Goal: Task Accomplishment & Management: Complete application form

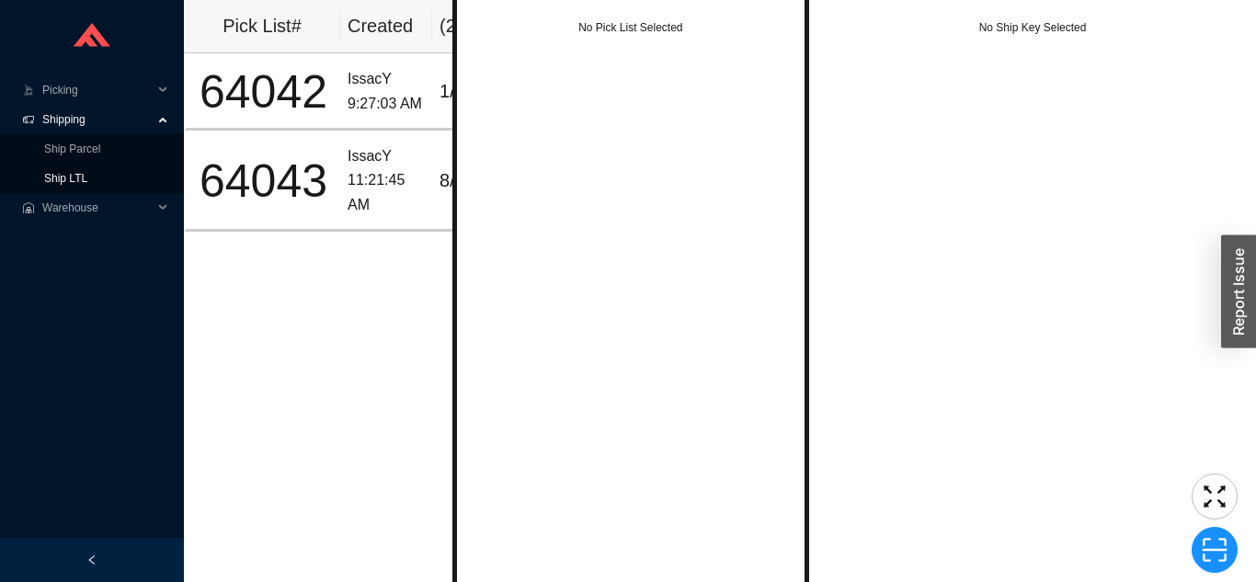
click at [87, 181] on link "Ship LTL" at bounding box center [65, 178] width 43 height 13
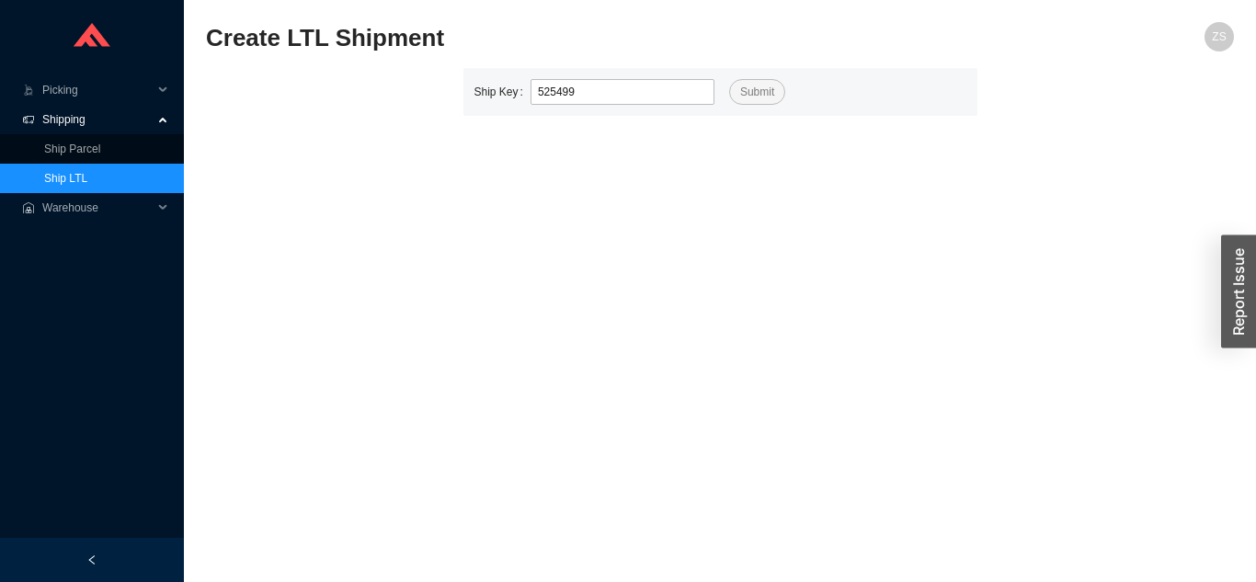
type input "525499"
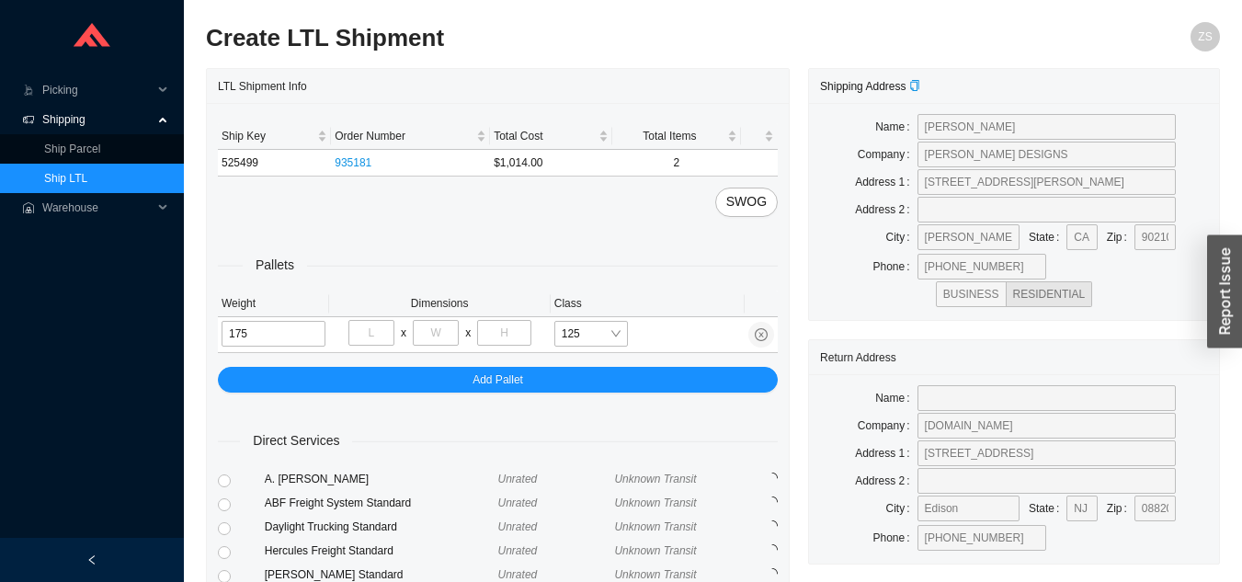
type input "175"
click at [375, 336] on input "tel" at bounding box center [371, 333] width 46 height 26
type input "40"
click at [435, 333] on input "tel" at bounding box center [436, 333] width 46 height 26
type input "72"
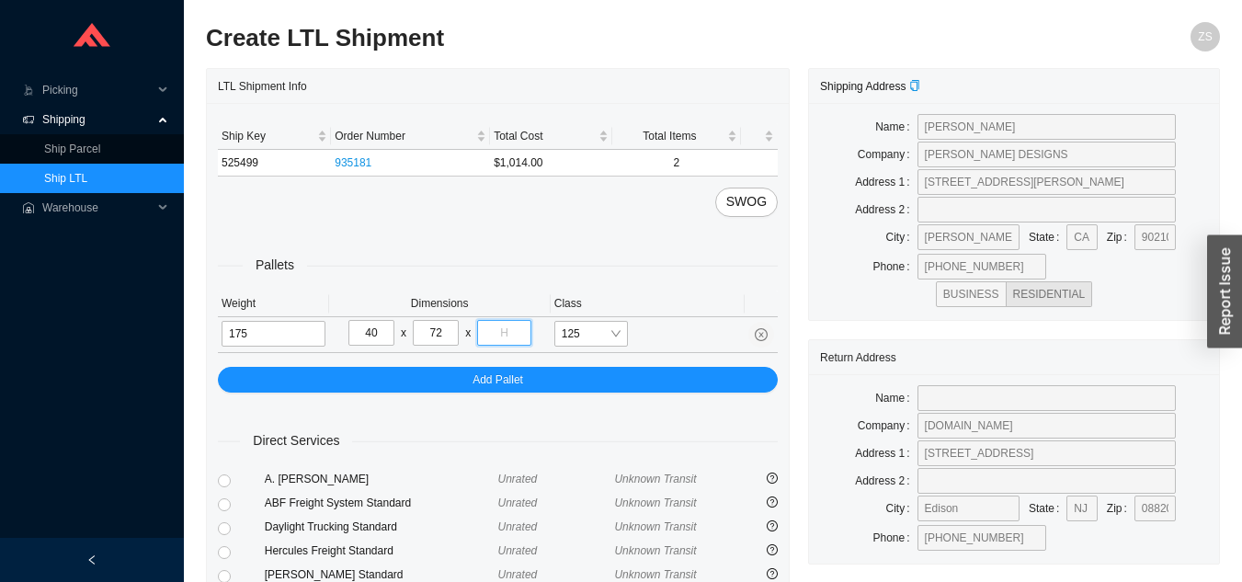
click at [498, 327] on input "tel" at bounding box center [503, 333] width 53 height 26
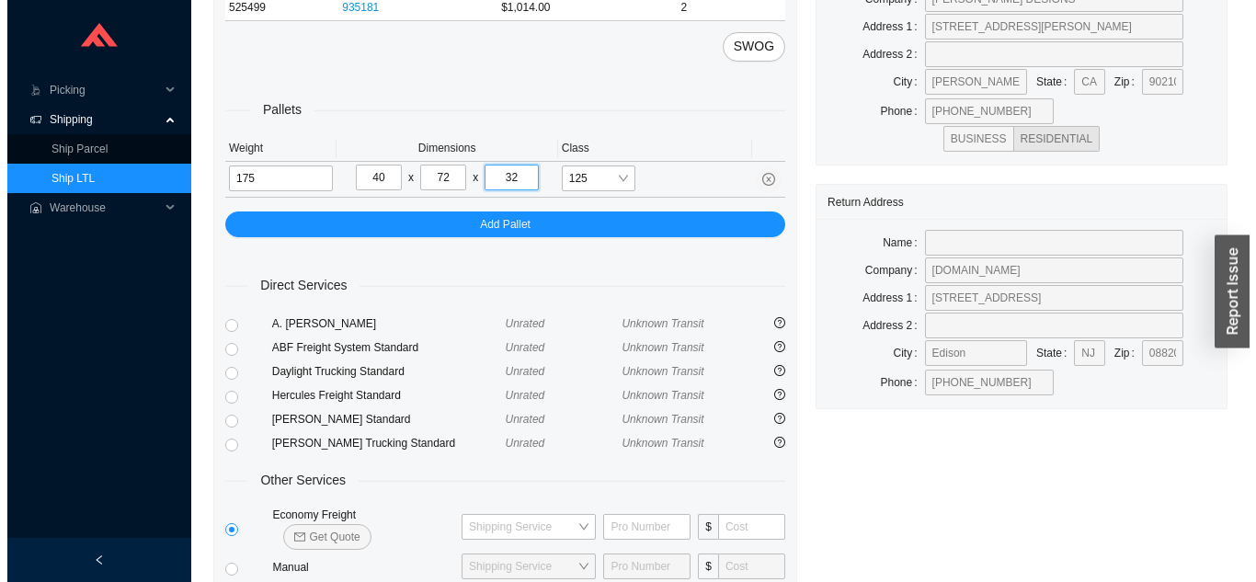
scroll to position [223, 0]
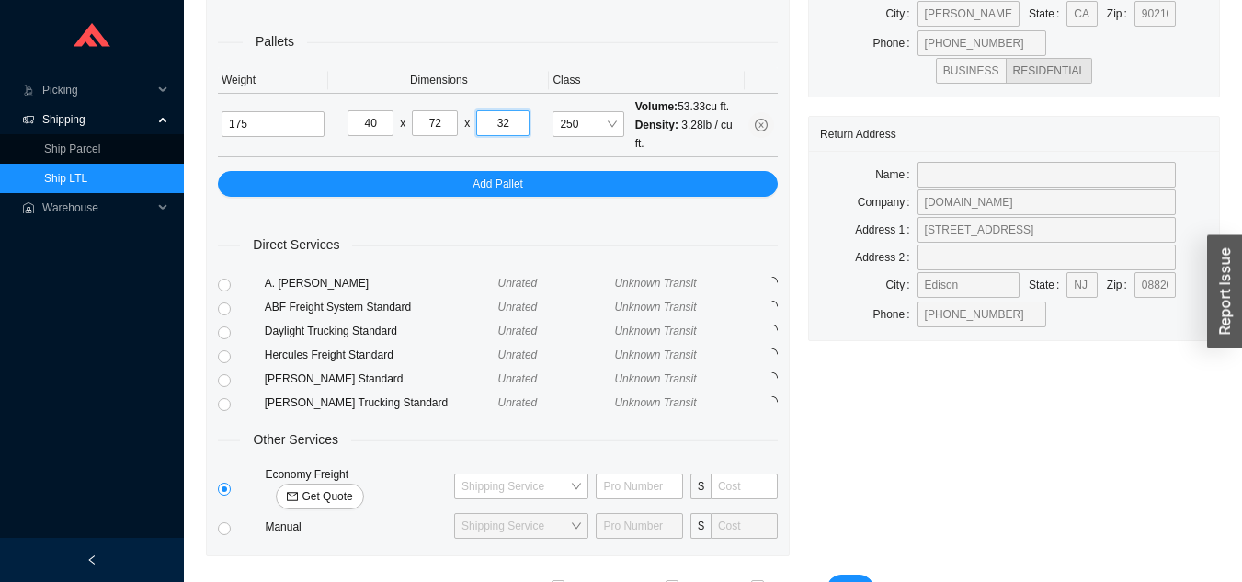
type input "32"
click at [352, 487] on span "Get Quote" at bounding box center [327, 496] width 51 height 18
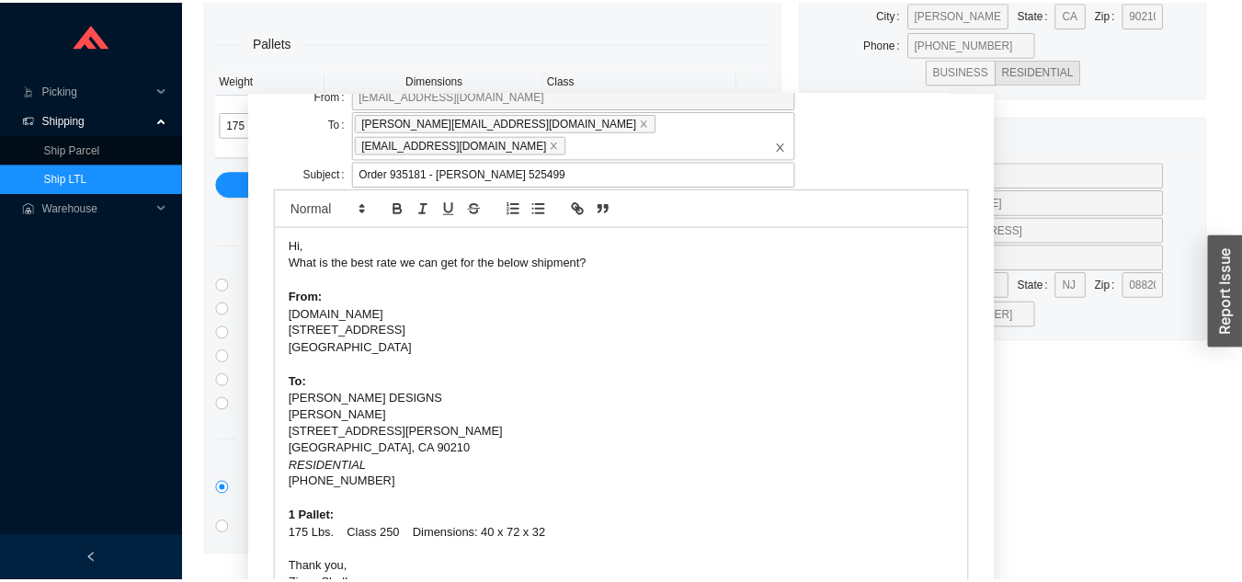
scroll to position [114, 0]
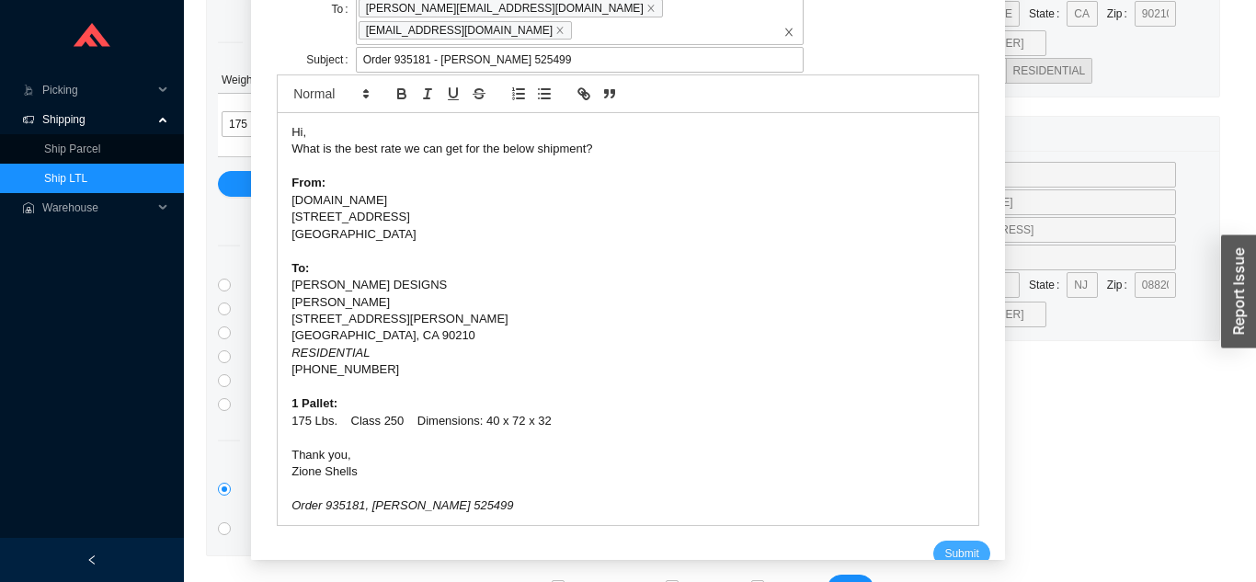
click at [944, 544] on span "Submit" at bounding box center [961, 553] width 34 height 18
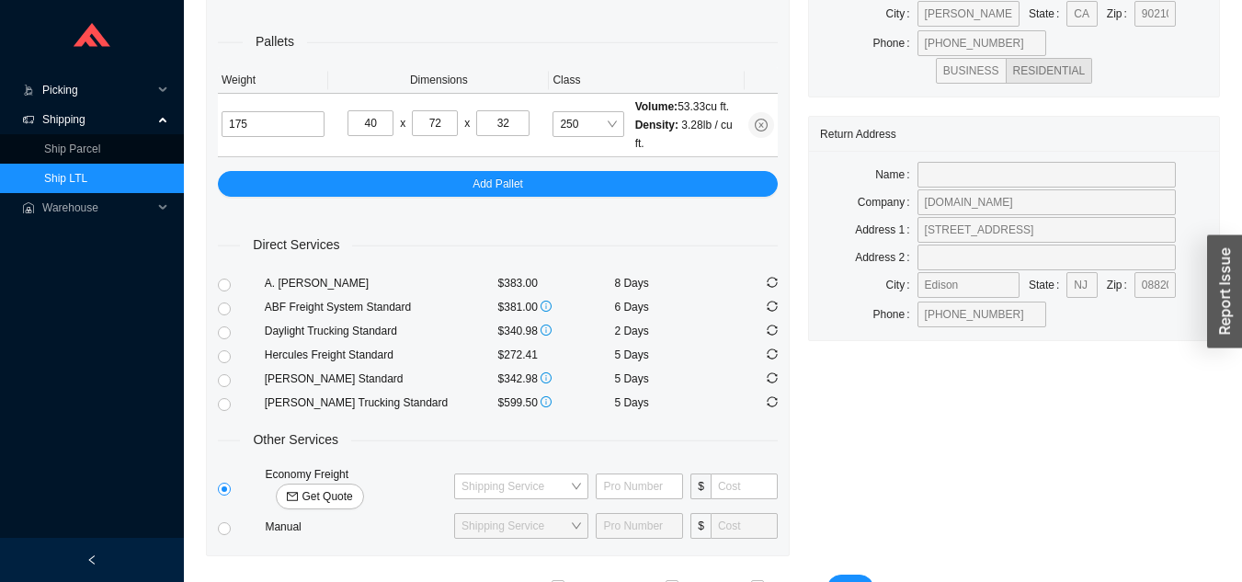
click at [73, 93] on span "Picking" at bounding box center [97, 89] width 110 height 29
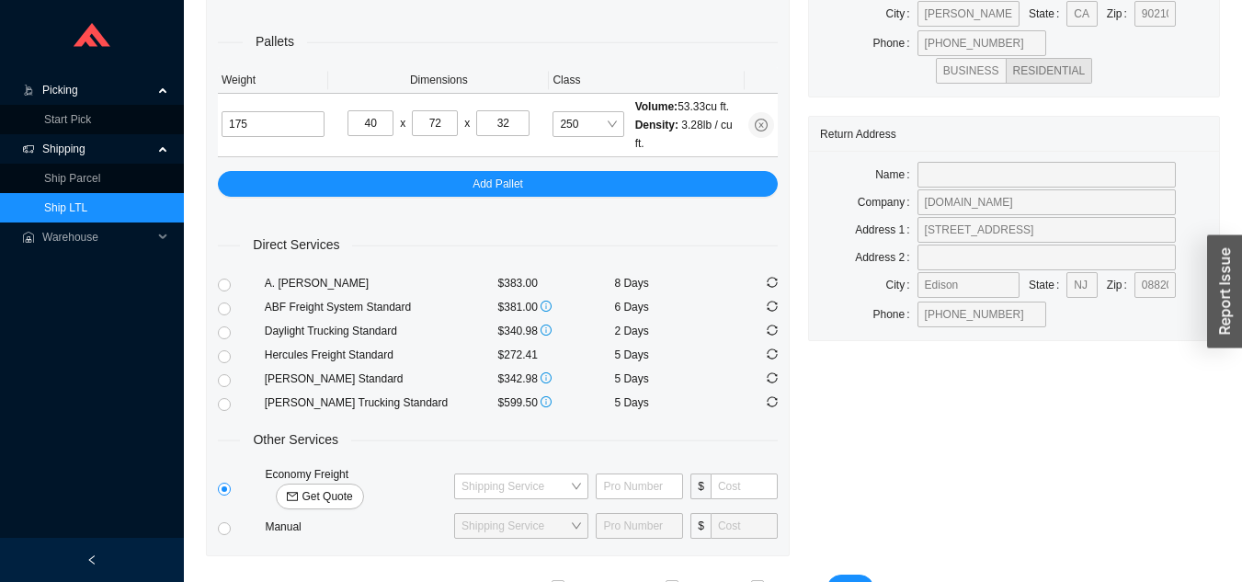
click at [68, 81] on span "Picking" at bounding box center [97, 89] width 110 height 29
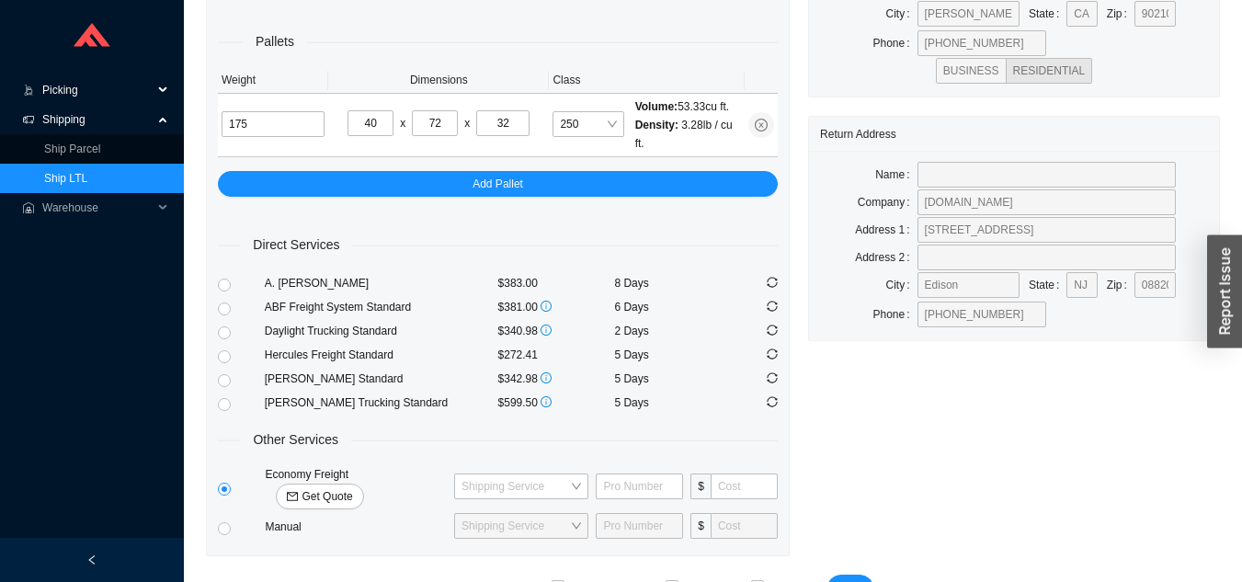
click at [71, 84] on span "Picking" at bounding box center [97, 89] width 110 height 29
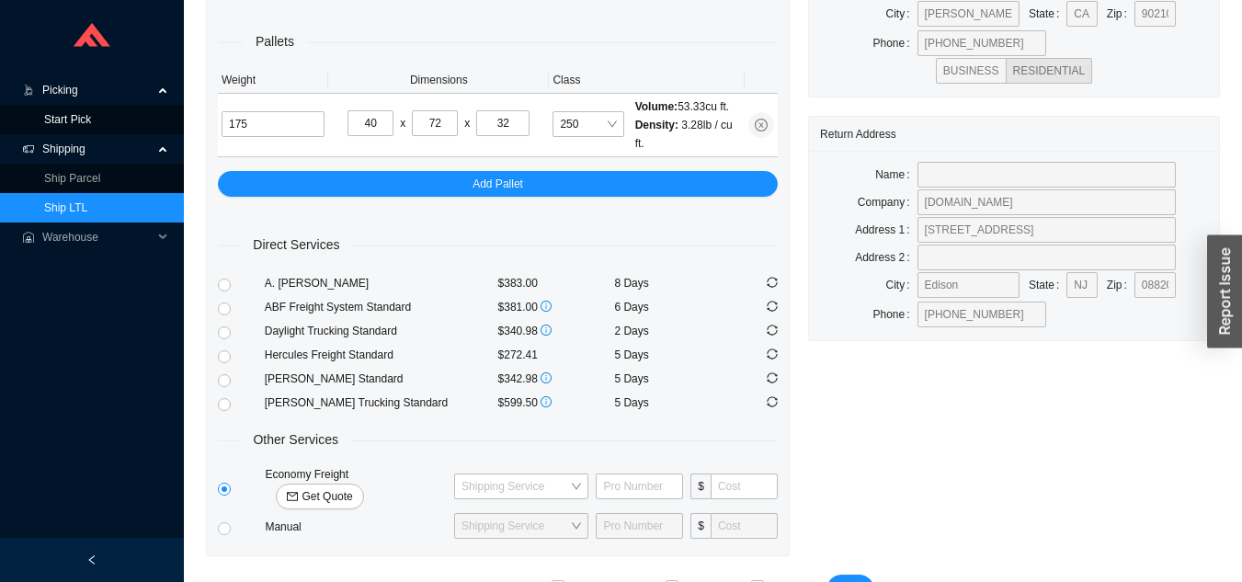
click at [78, 117] on link "Start Pick" at bounding box center [67, 119] width 47 height 13
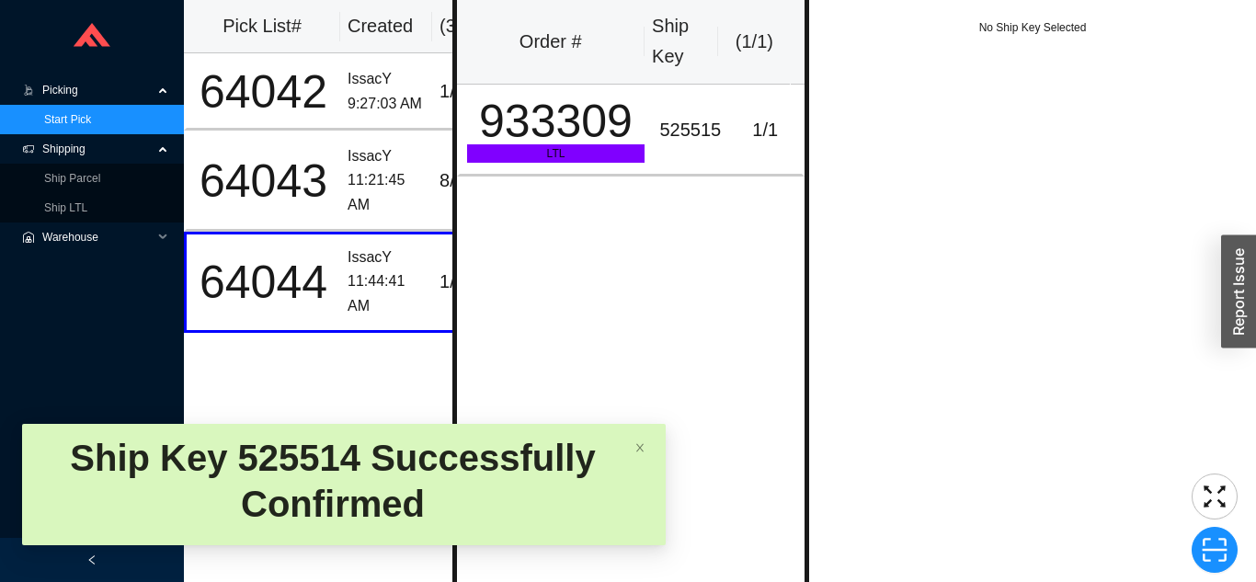
click at [101, 222] on span "Warehouse" at bounding box center [97, 236] width 110 height 29
click at [80, 201] on link "Ship LTL" at bounding box center [65, 207] width 43 height 13
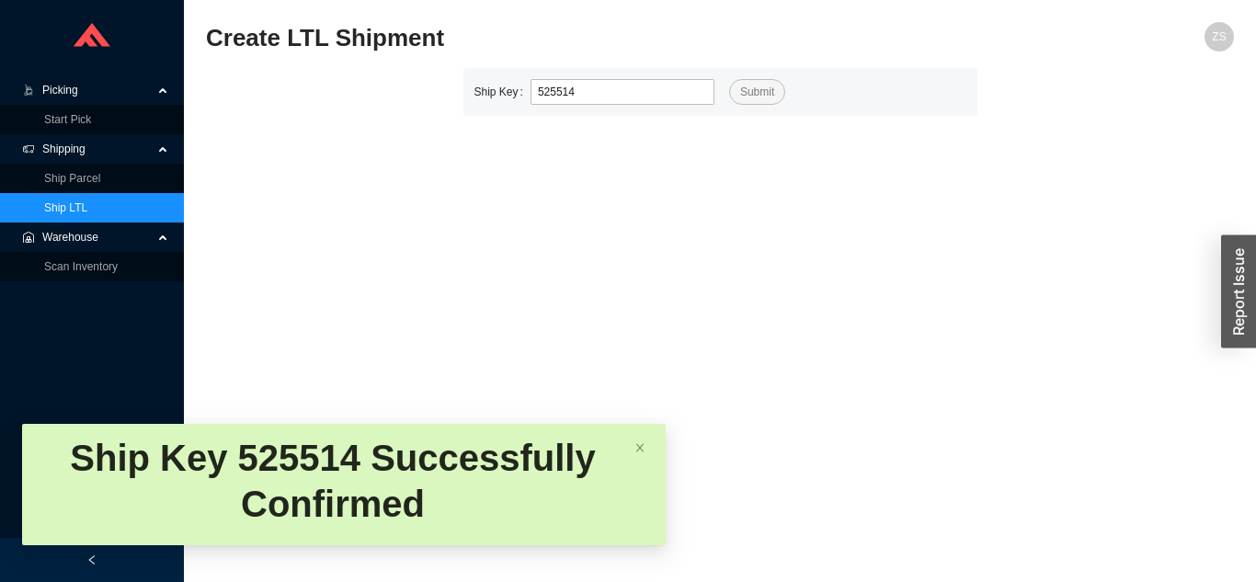
type input "525514"
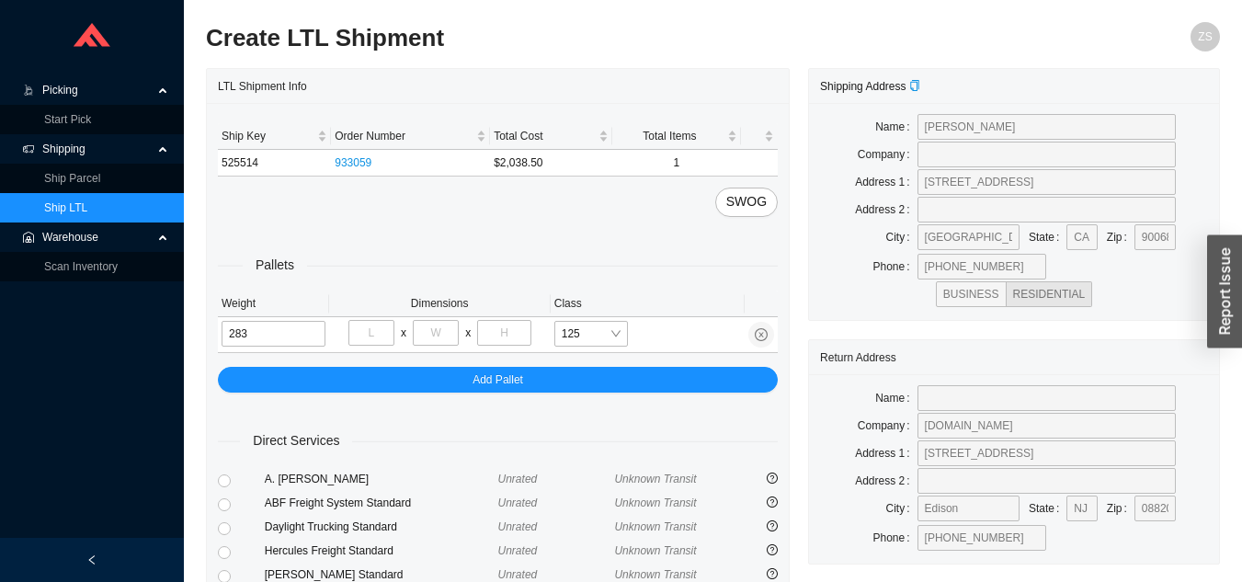
type input "283"
click at [368, 337] on input "tel" at bounding box center [371, 333] width 46 height 26
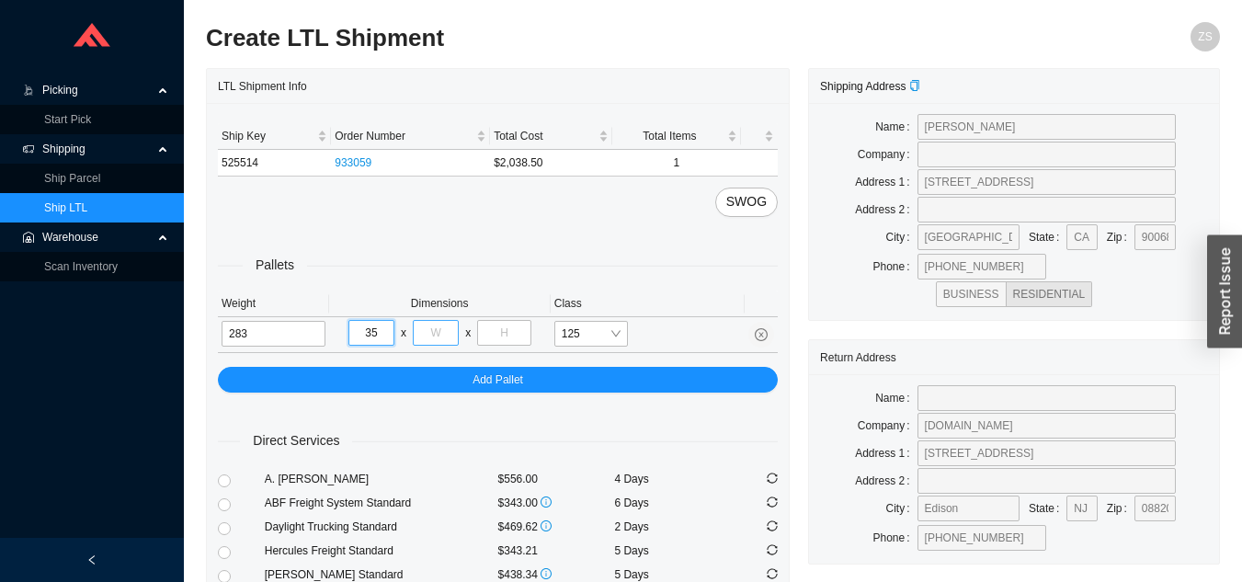
type input "35"
click at [449, 322] on input "tel" at bounding box center [436, 333] width 46 height 26
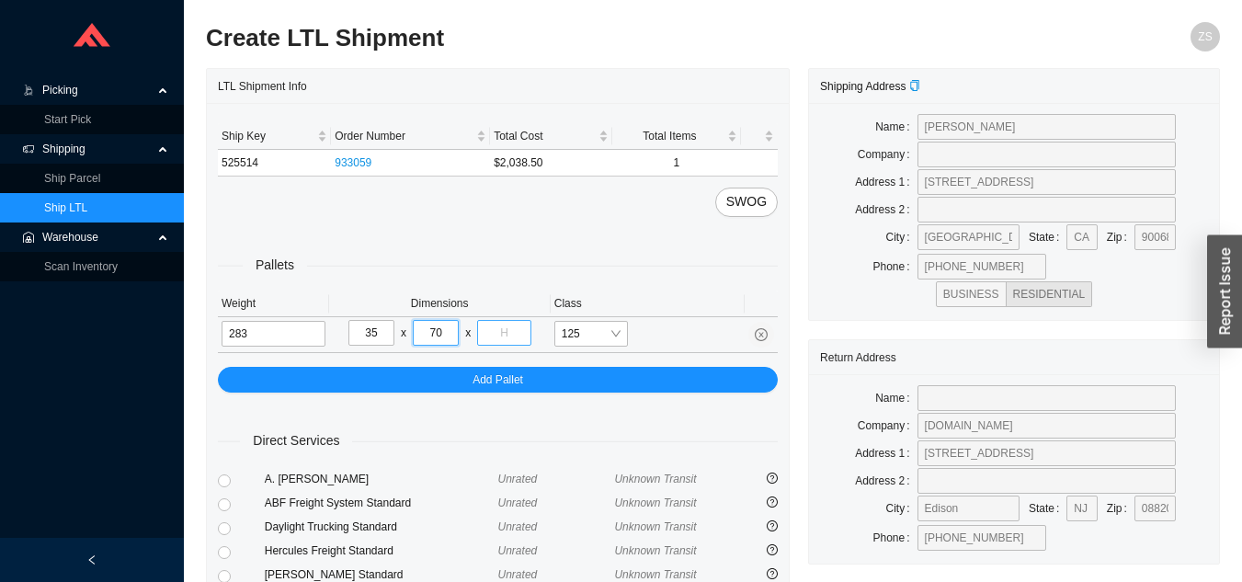
type input "70"
click at [512, 336] on input "tel" at bounding box center [503, 333] width 53 height 26
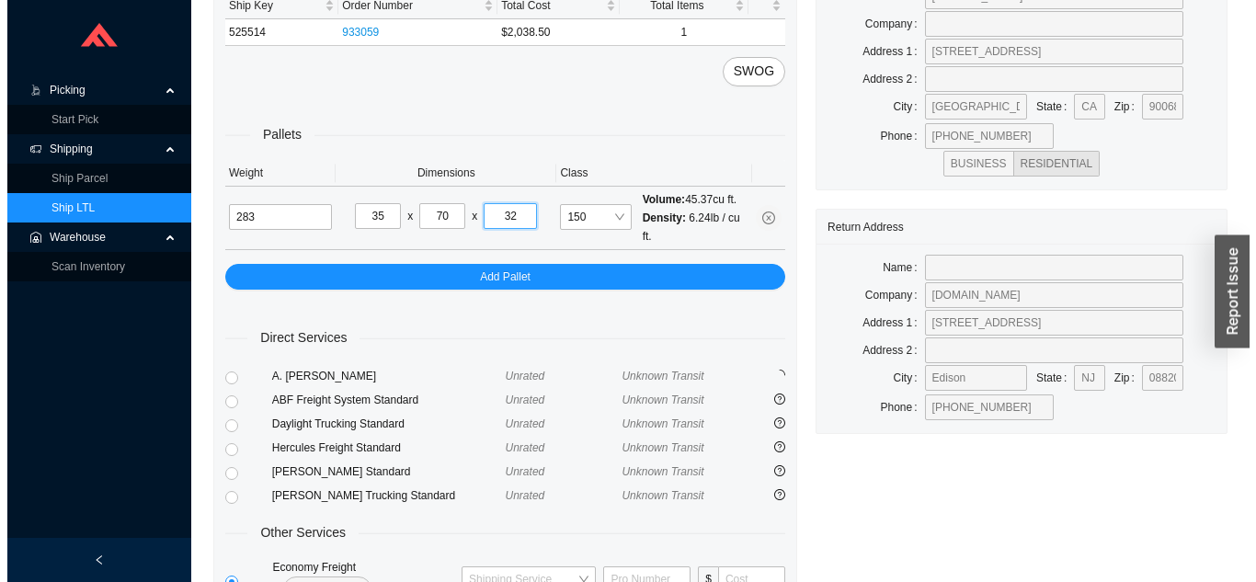
scroll to position [142, 0]
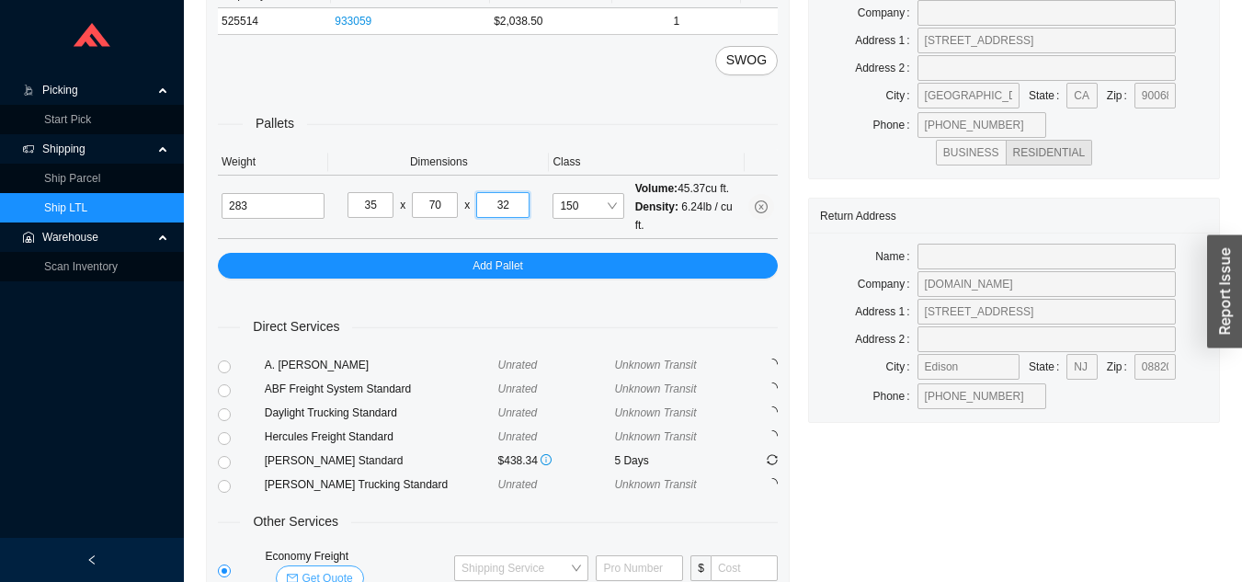
type input "32"
click at [352, 569] on span "Get Quote" at bounding box center [327, 578] width 51 height 18
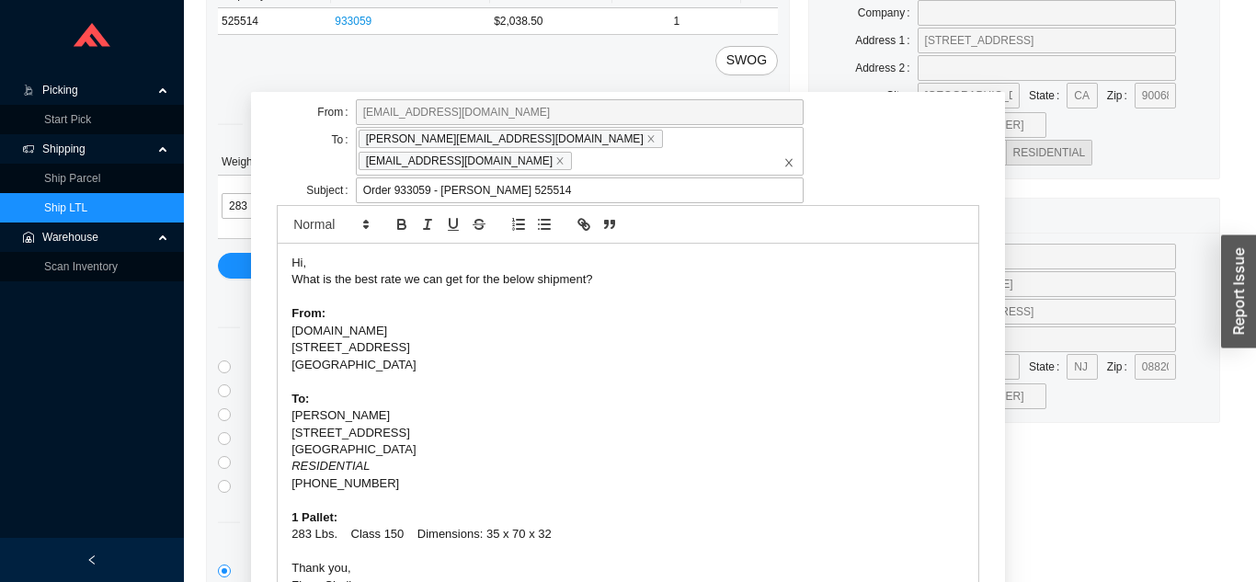
scroll to position [114, 0]
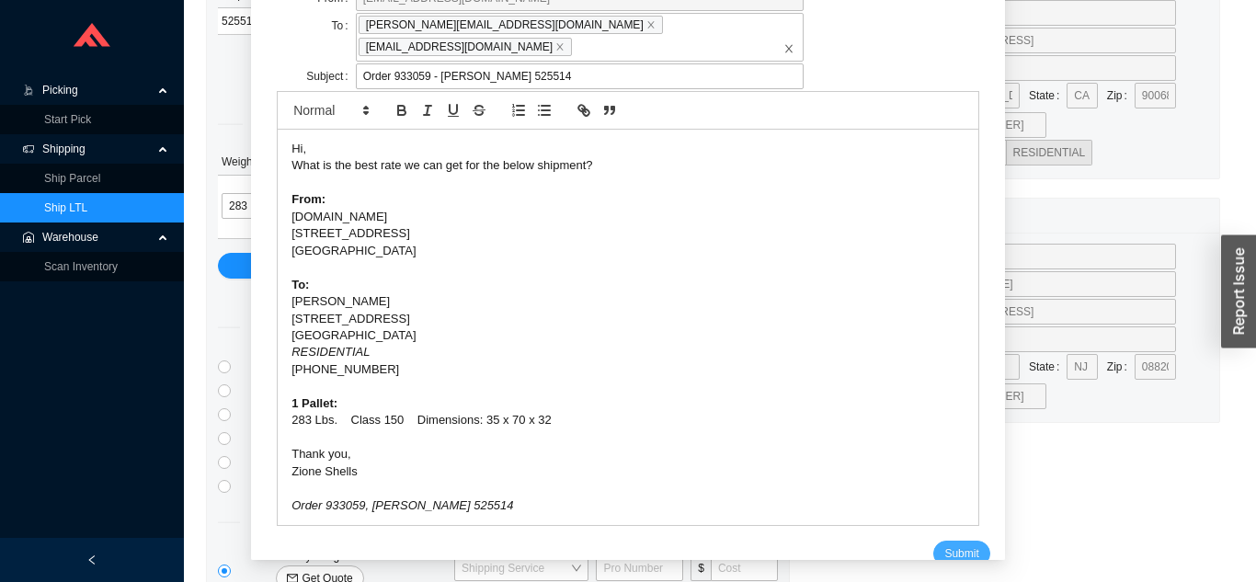
click at [944, 544] on span "Submit" at bounding box center [961, 553] width 34 height 18
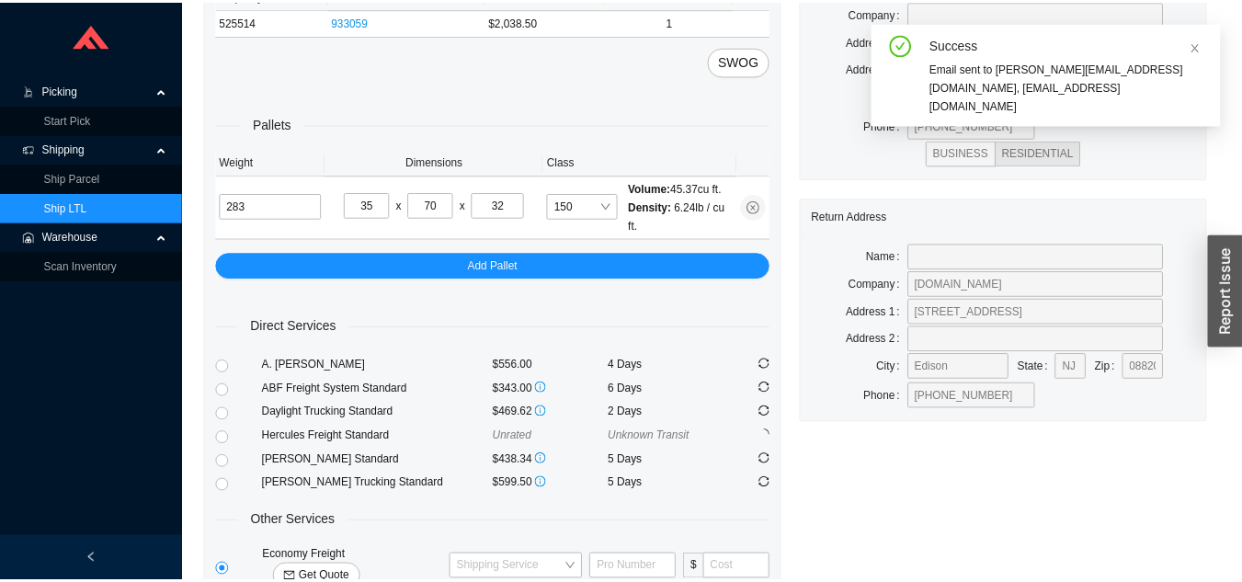
scroll to position [0, 0]
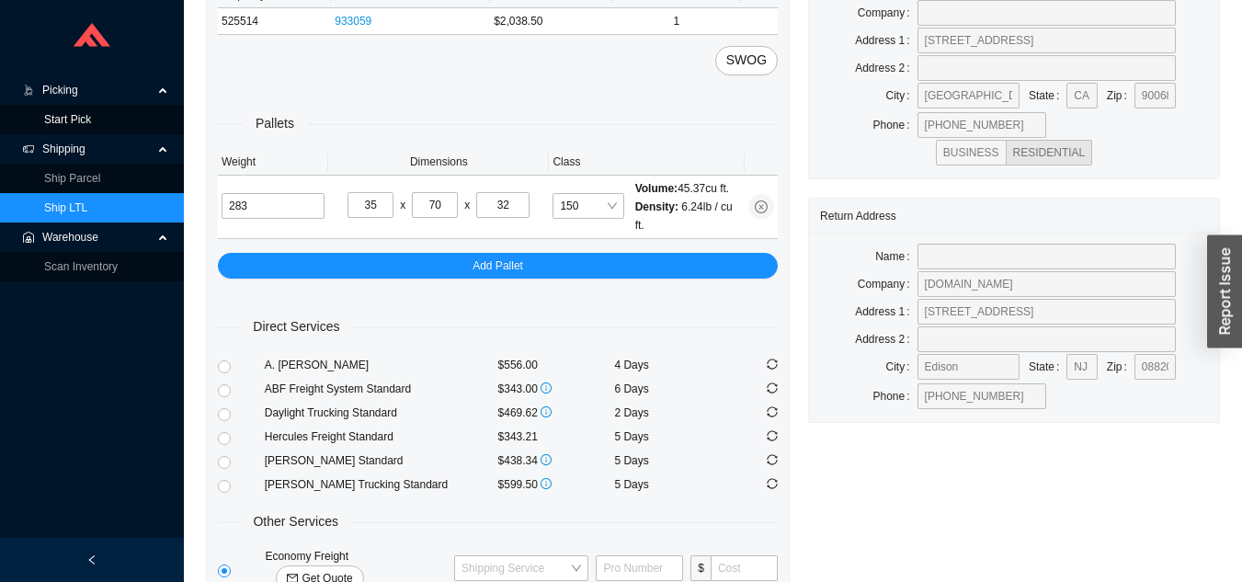
click at [85, 126] on link "Start Pick" at bounding box center [67, 119] width 47 height 13
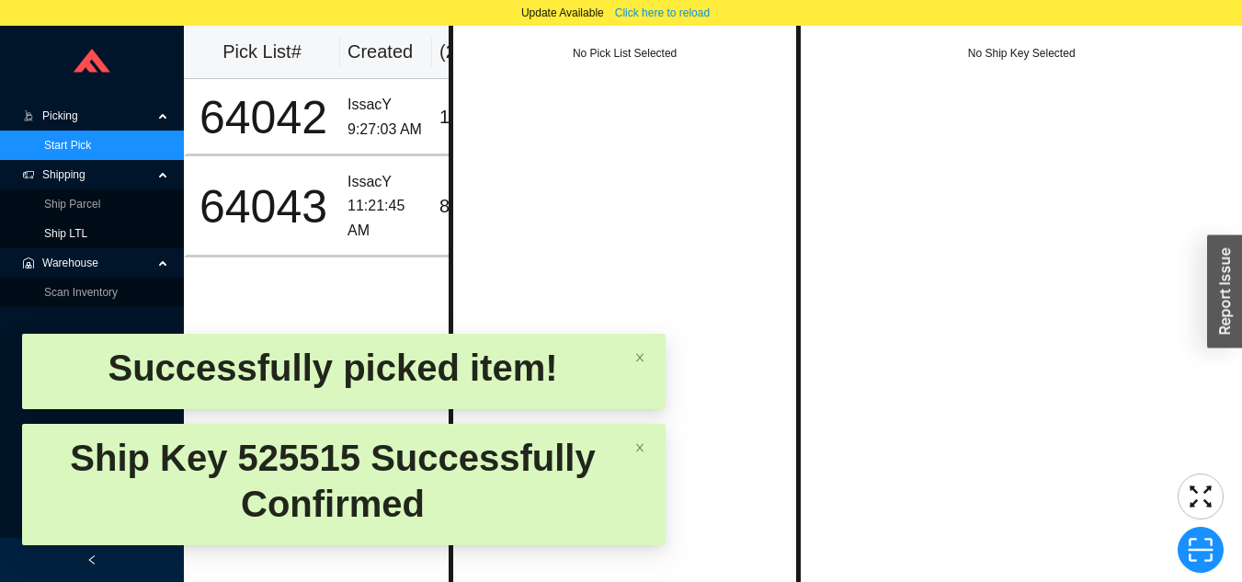
click at [87, 227] on link "Ship LTL" at bounding box center [65, 233] width 43 height 13
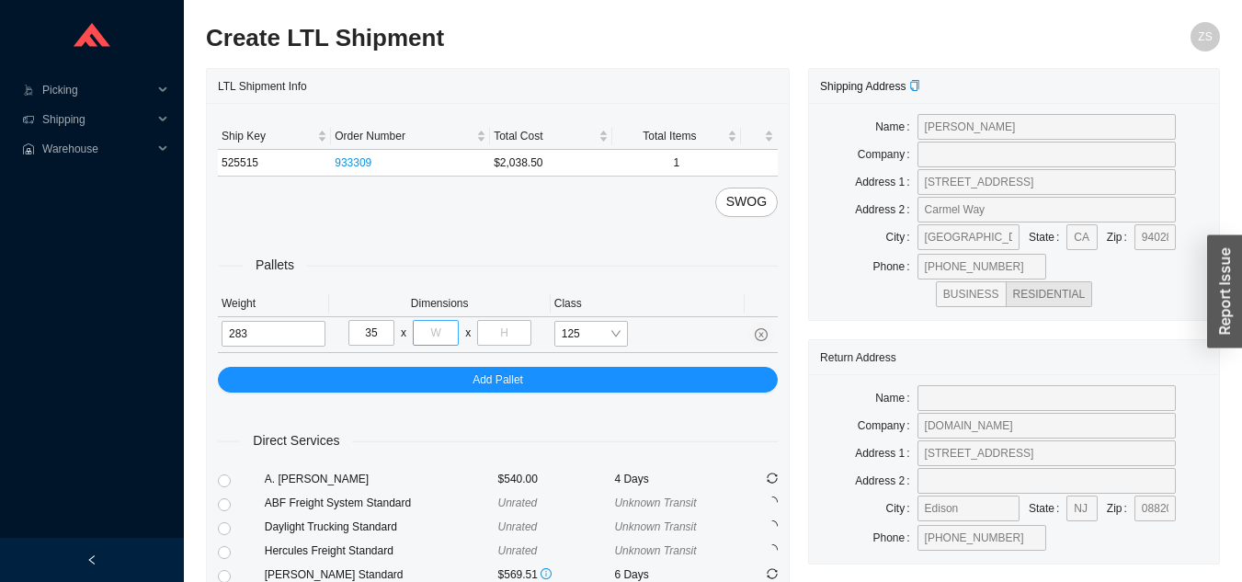
type input "35"
click at [447, 333] on input "tel" at bounding box center [436, 333] width 46 height 26
type input "70"
click at [518, 334] on input "tel" at bounding box center [503, 333] width 53 height 26
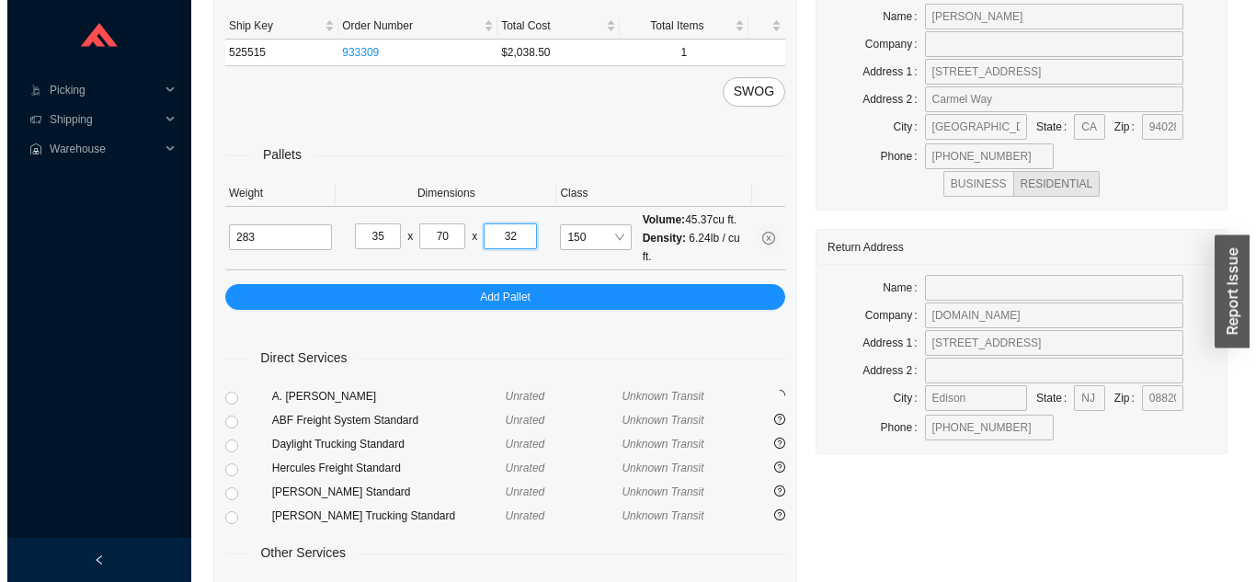
scroll to position [251, 0]
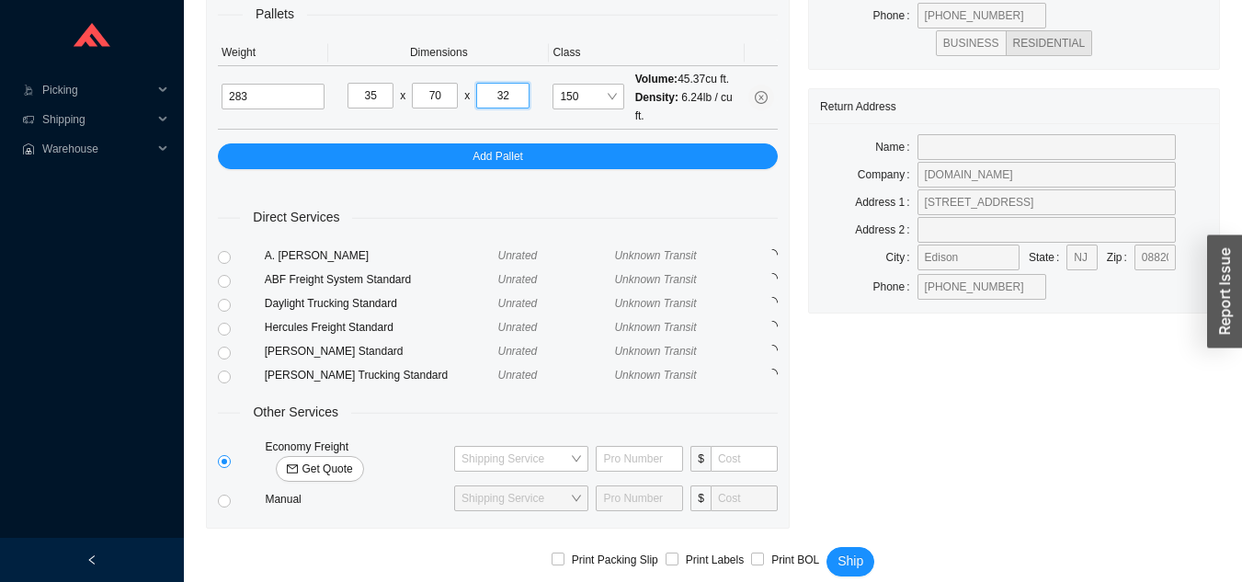
type input "32"
click at [352, 460] on span "Get Quote" at bounding box center [327, 469] width 51 height 18
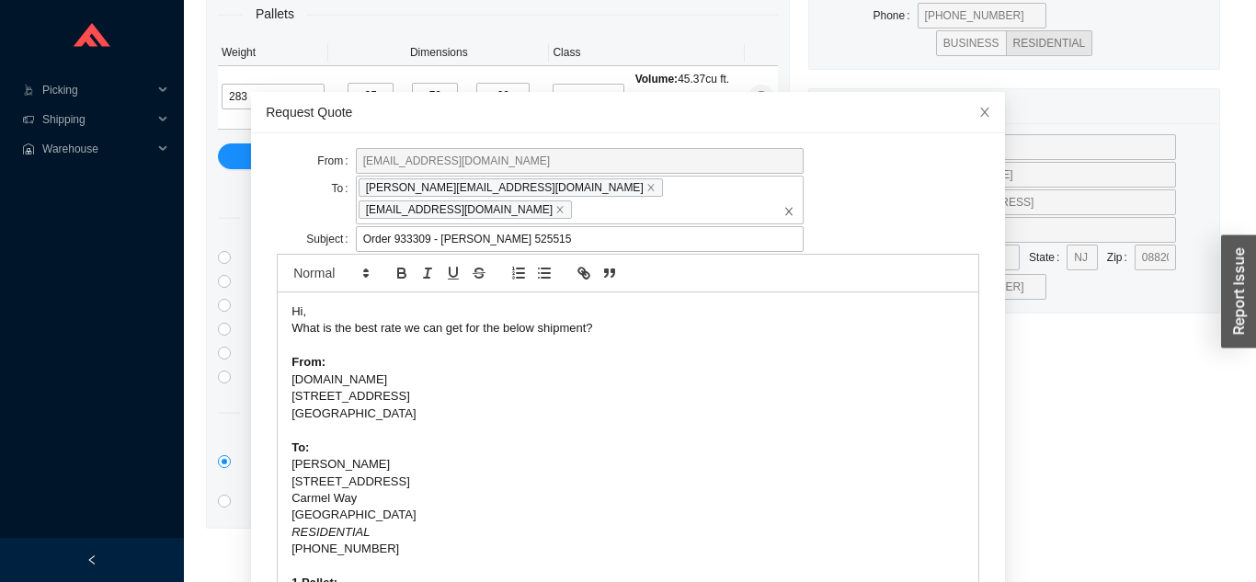
scroll to position [65, 0]
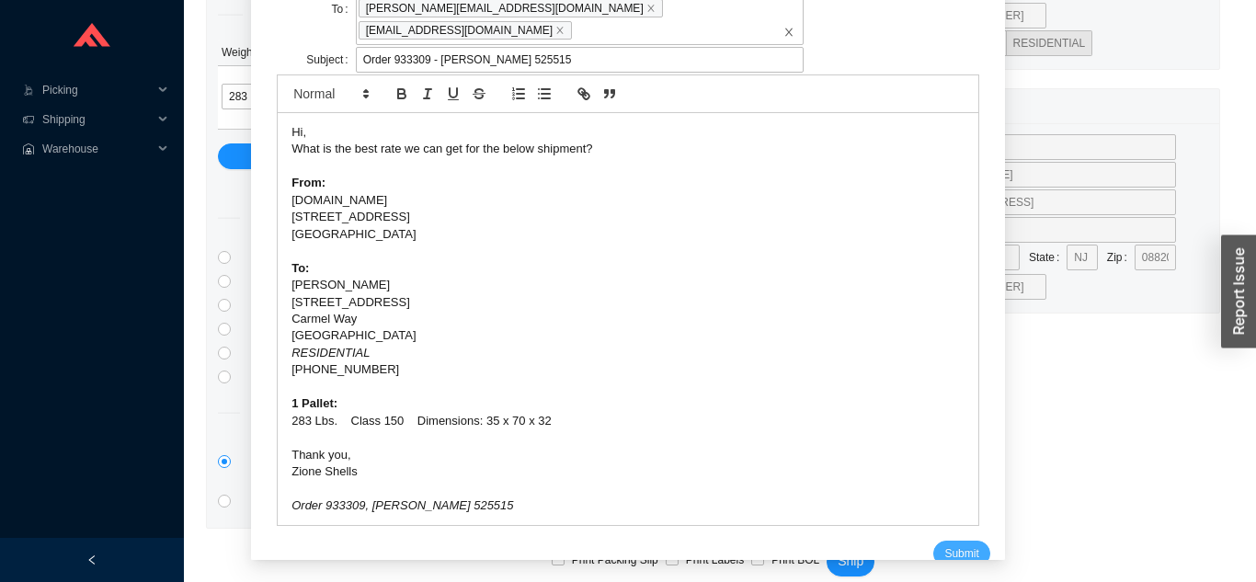
click at [945, 544] on span "Submit" at bounding box center [961, 553] width 34 height 18
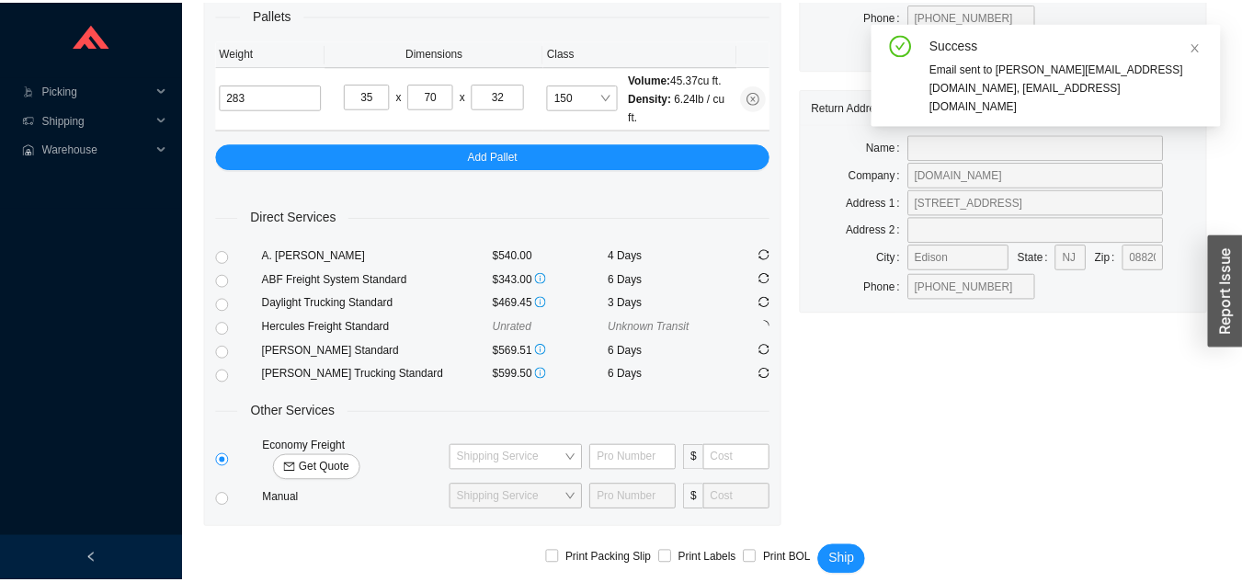
scroll to position [22, 0]
